Goal: Information Seeking & Learning: Learn about a topic

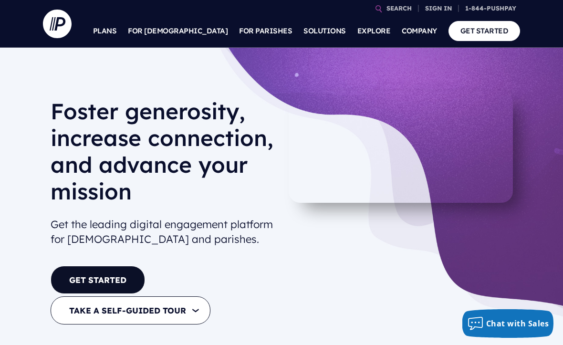
click at [348, 135] on p "Admin sign in for our Giving, ChurchStaq and MAS customers" at bounding box center [377, 149] width 149 height 28
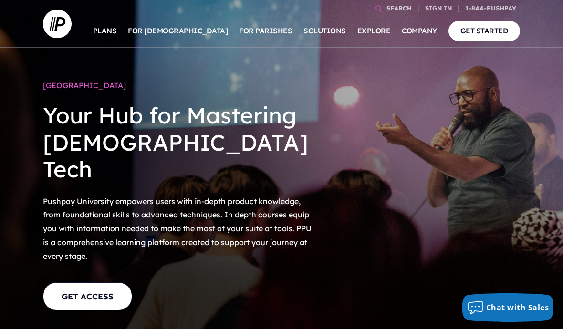
click at [498, 133] on section at bounding box center [281, 164] width 563 height 329
click at [97, 282] on link "GET ACCESS" at bounding box center [87, 296] width 89 height 28
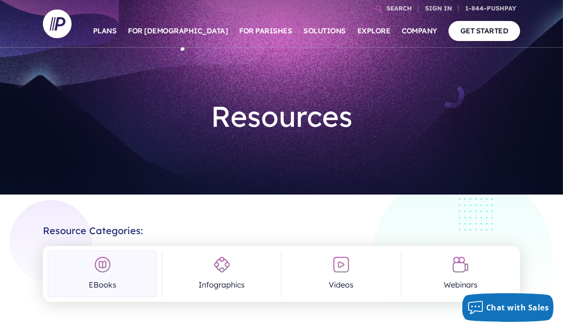
click at [342, 270] on img at bounding box center [340, 264] width 17 height 17
click at [345, 263] on img at bounding box center [340, 264] width 17 height 17
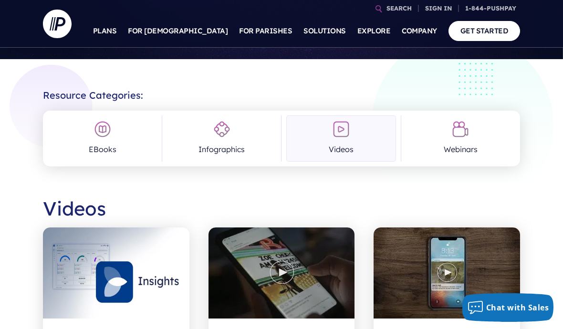
scroll to position [135, 0]
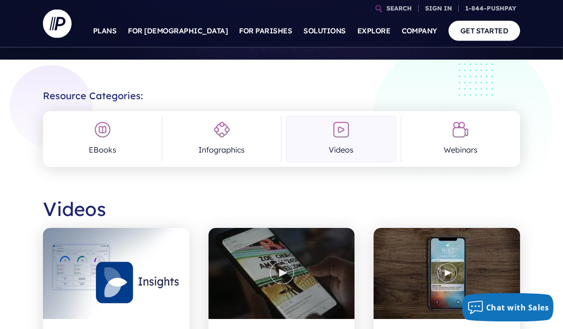
click at [216, 137] on img at bounding box center [221, 130] width 17 height 17
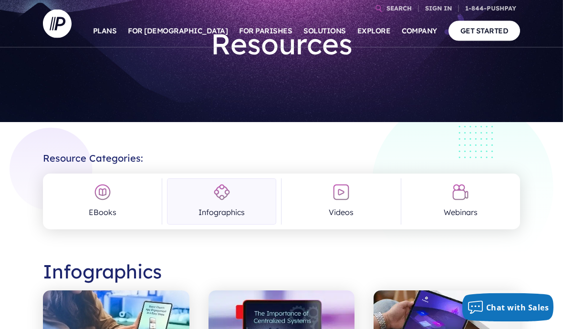
scroll to position [0, 0]
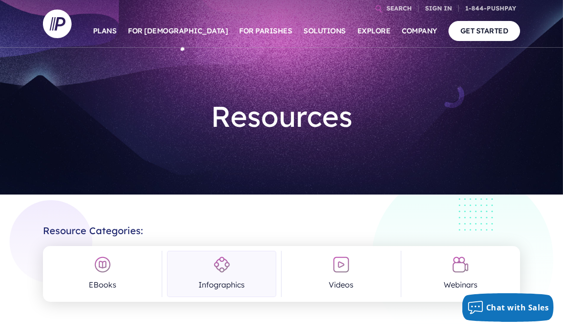
click at [347, 137] on p "Admin sign in for our Giving, ChurchStaq and MAS customers" at bounding box center [377, 149] width 149 height 28
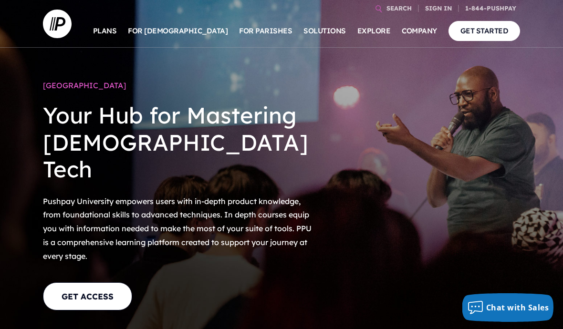
click at [86, 282] on link "GET ACCESS" at bounding box center [87, 296] width 89 height 28
